Goal: Task Accomplishment & Management: Complete application form

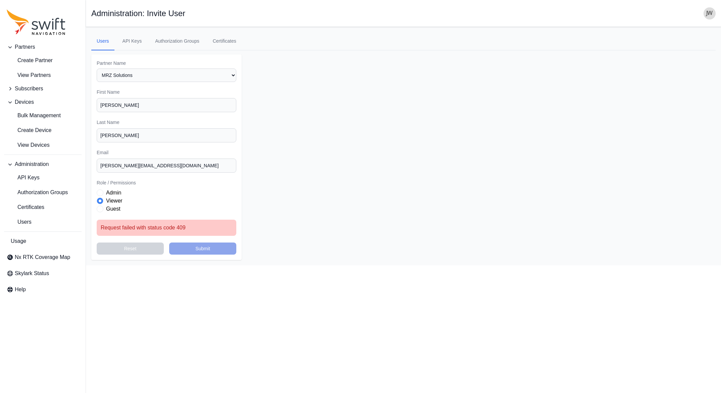
select select "00c9b4e0-2a31-4269-8422-2b6f2d5bb8eb"
drag, startPoint x: 197, startPoint y: 300, endPoint x: 177, endPoint y: 266, distance: 39.1
click at [196, 265] on html "Partners Create Partner View Partners Subscribers Devices Bulk Management Creat…" at bounding box center [360, 132] width 721 height 265
click at [149, 170] on input "[PERSON_NAME][EMAIL_ADDRESS][DOMAIN_NAME]" at bounding box center [167, 165] width 140 height 14
drag, startPoint x: 162, startPoint y: 166, endPoint x: 92, endPoint y: 165, distance: 70.2
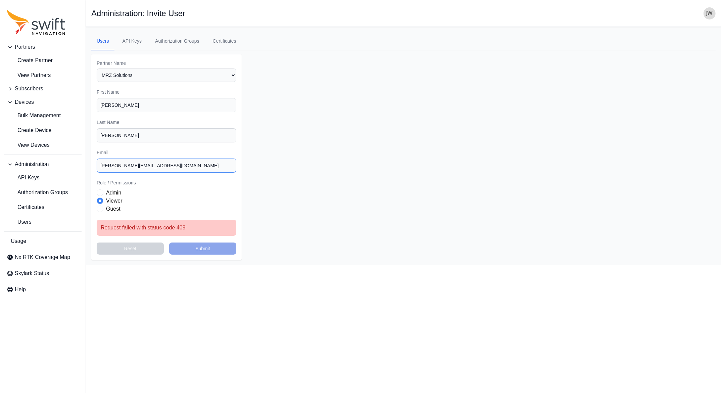
click at [97, 165] on input "[PERSON_NAME][EMAIL_ADDRESS][DOMAIN_NAME]" at bounding box center [167, 165] width 140 height 14
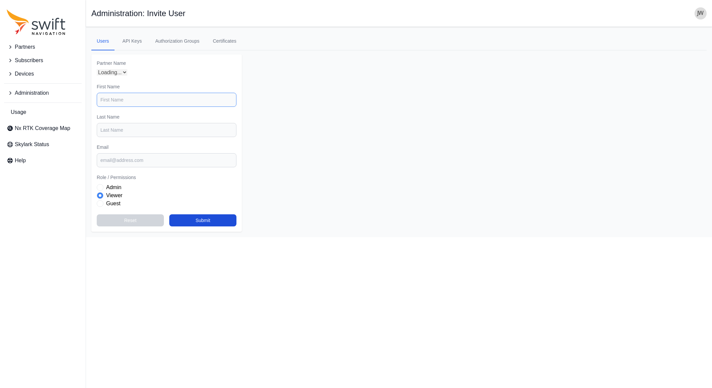
click at [121, 102] on input "First Name" at bounding box center [167, 100] width 140 height 14
select select "00c9b4e0-2a31-4269-8422-2b6f2d5bb8eb"
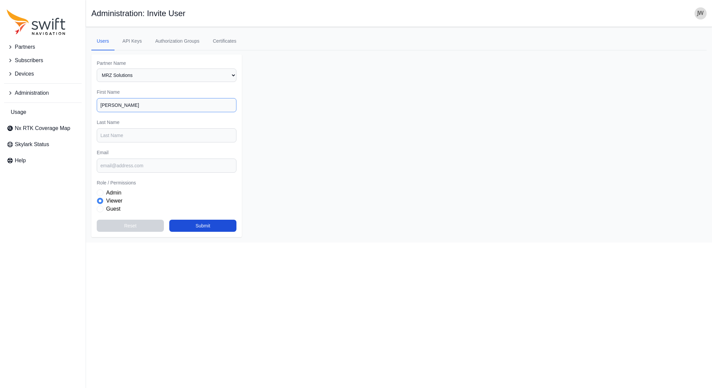
type input "[PERSON_NAME]"
click at [130, 167] on input "Email" at bounding box center [167, 165] width 140 height 14
paste input "[PERSON_NAME][EMAIL_ADDRESS][DOMAIN_NAME]"
type input "[PERSON_NAME][EMAIL_ADDRESS][DOMAIN_NAME]"
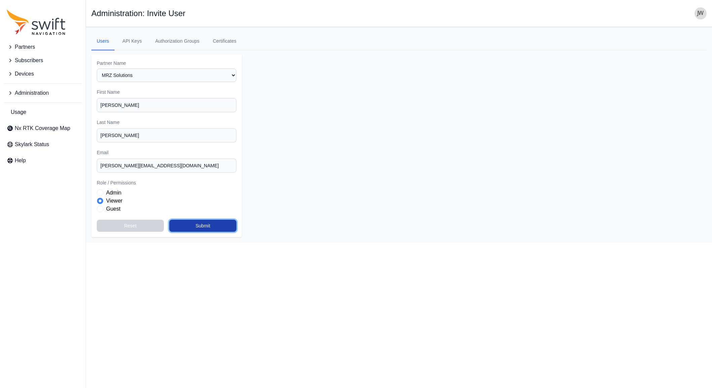
click at [201, 225] on button "Submit" at bounding box center [202, 226] width 67 height 12
